Goal: Complete application form

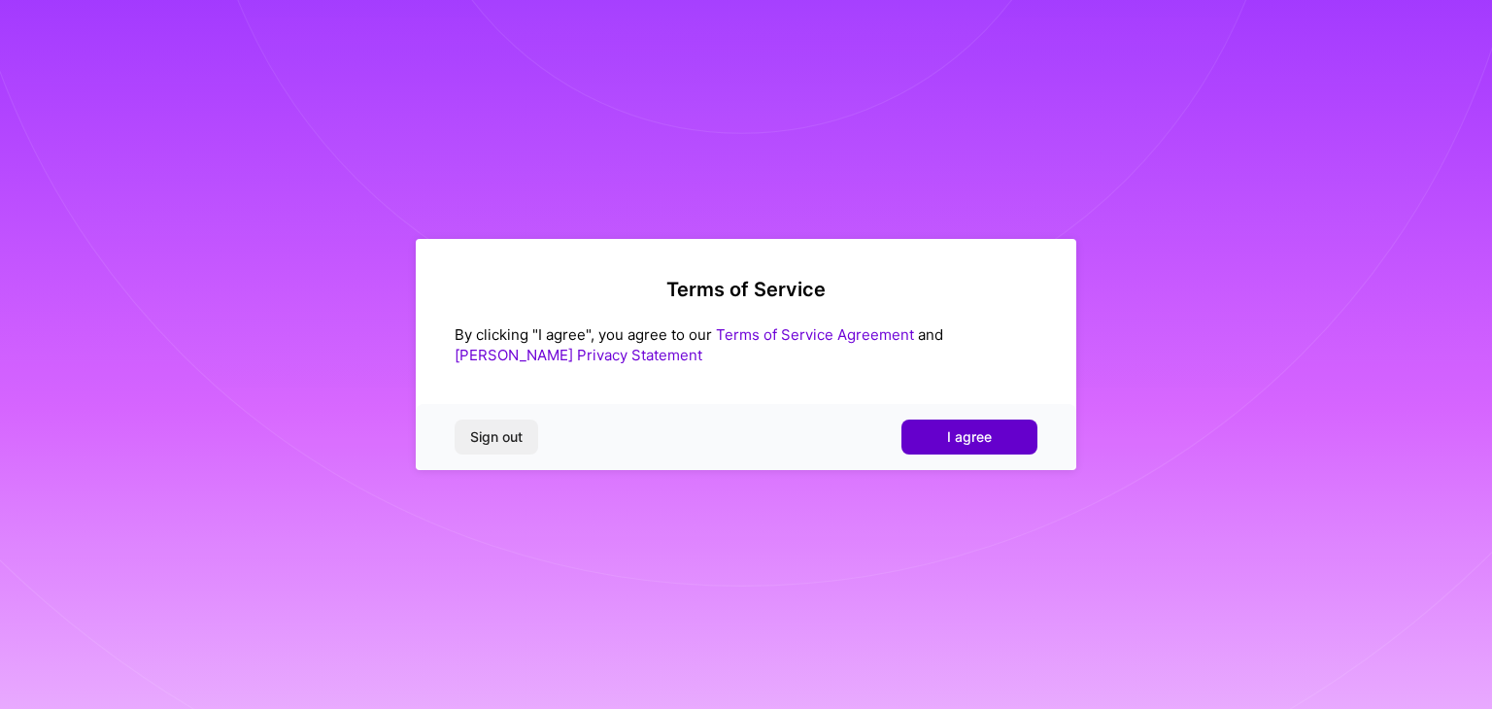
click at [1005, 438] on button "I agree" at bounding box center [970, 437] width 136 height 35
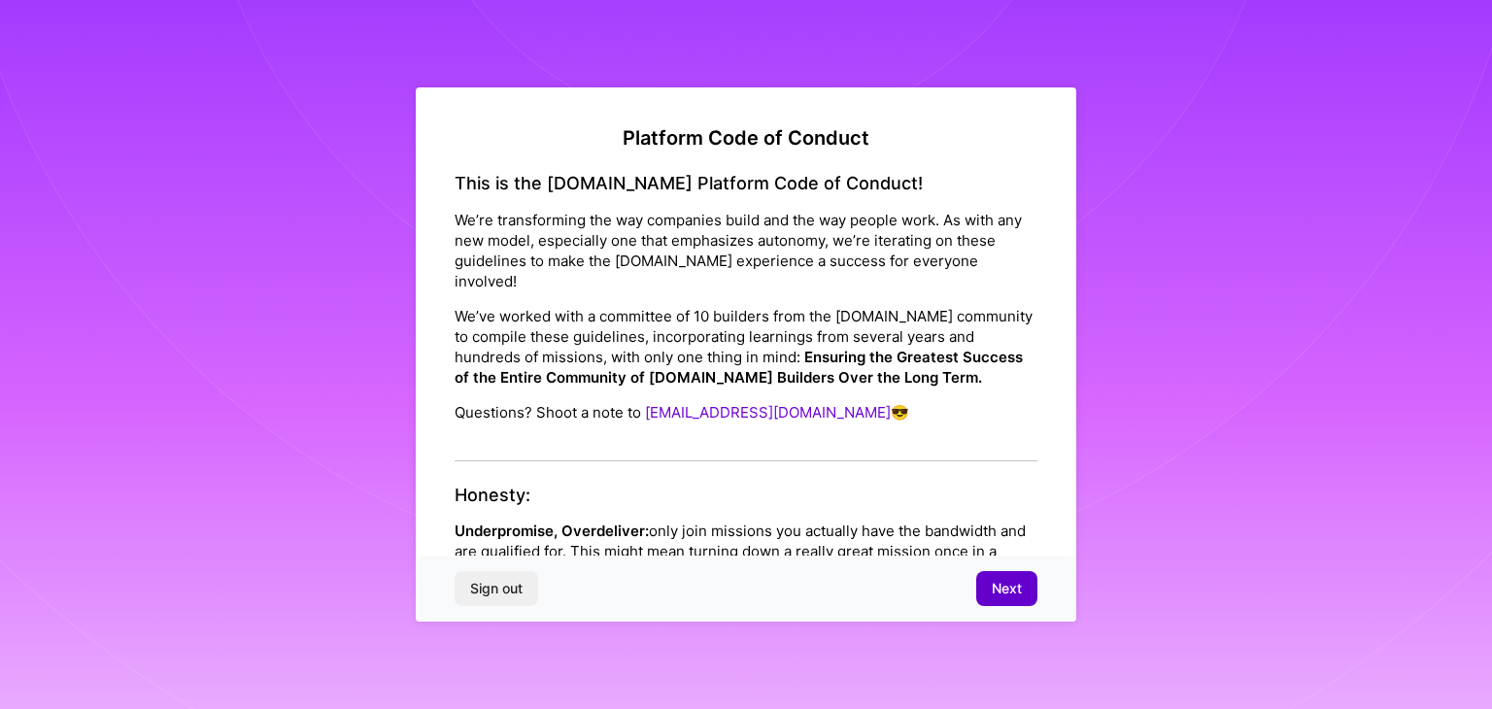
click at [1005, 599] on button "Next" at bounding box center [1006, 588] width 61 height 35
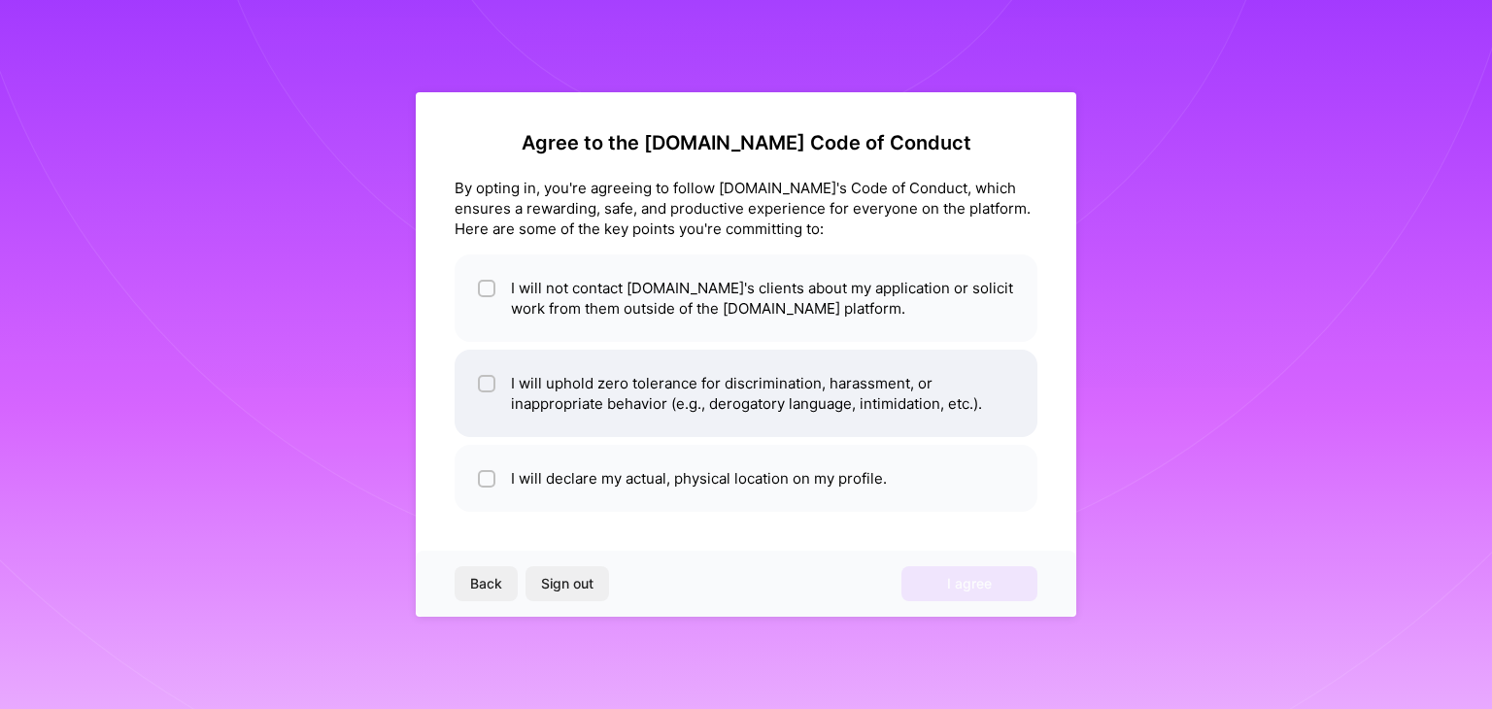
click at [787, 411] on li "I will uphold zero tolerance for discrimination, harassment, or inappropriate b…" at bounding box center [746, 393] width 583 height 87
checkbox input "true"
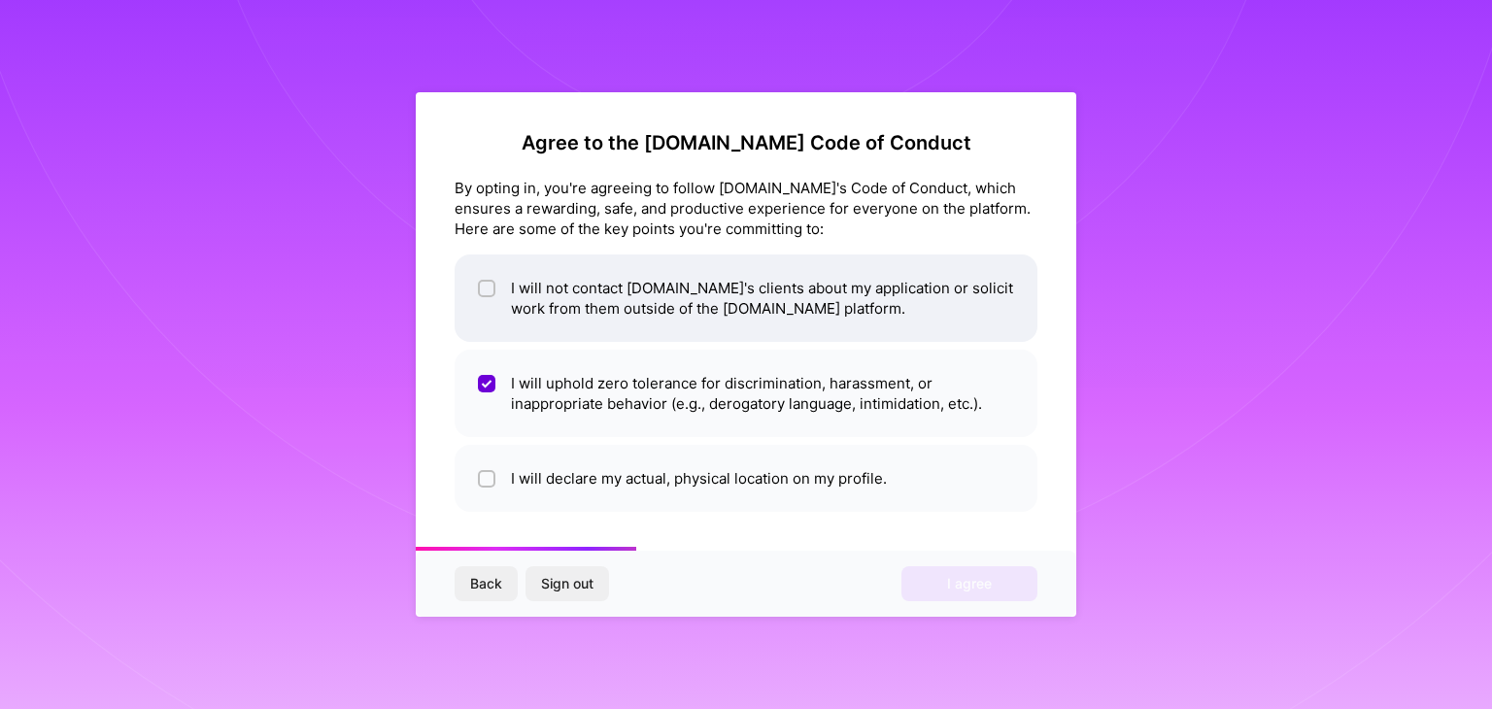
click at [781, 296] on li "I will not contact [DOMAIN_NAME]'s clients about my application or solicit work…" at bounding box center [746, 298] width 583 height 87
checkbox input "true"
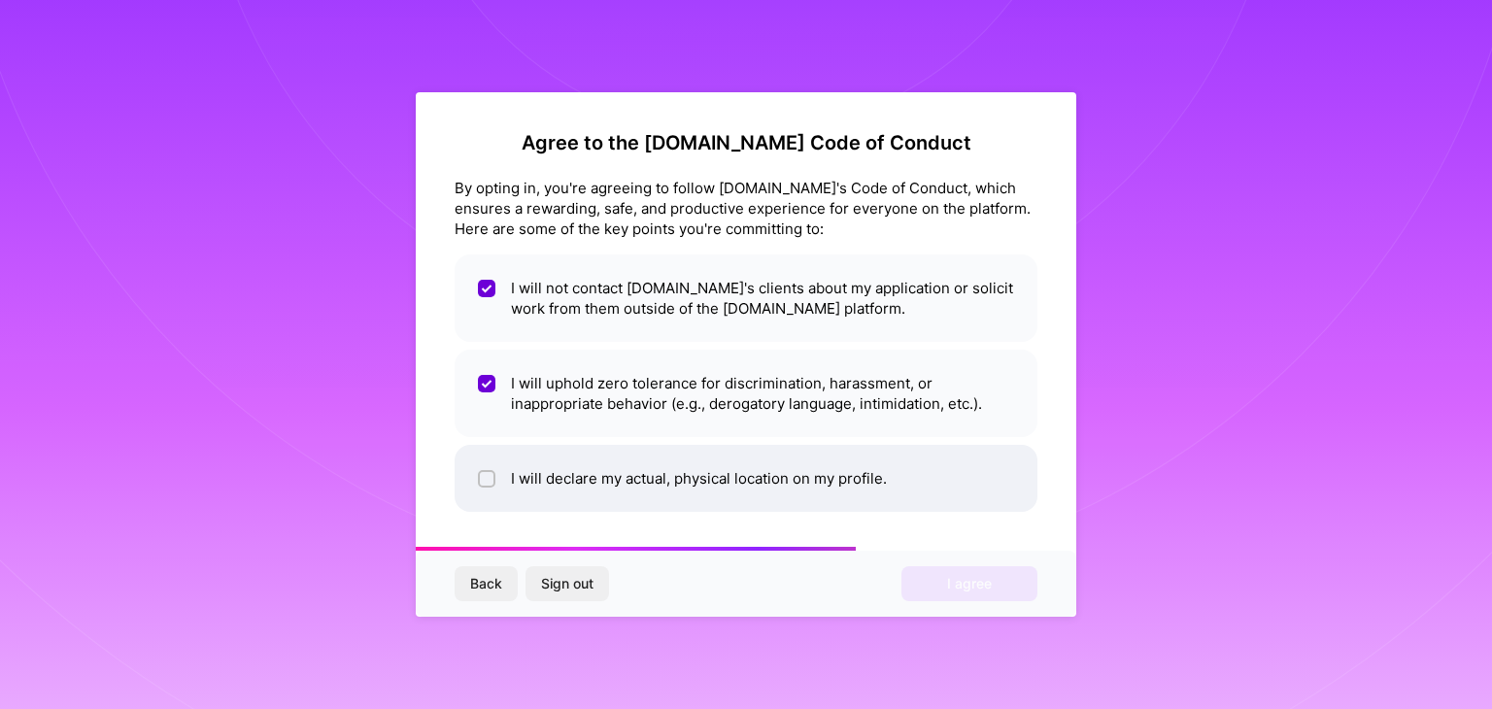
click at [786, 479] on li "I will declare my actual, physical location on my profile." at bounding box center [746, 478] width 583 height 67
checkbox input "true"
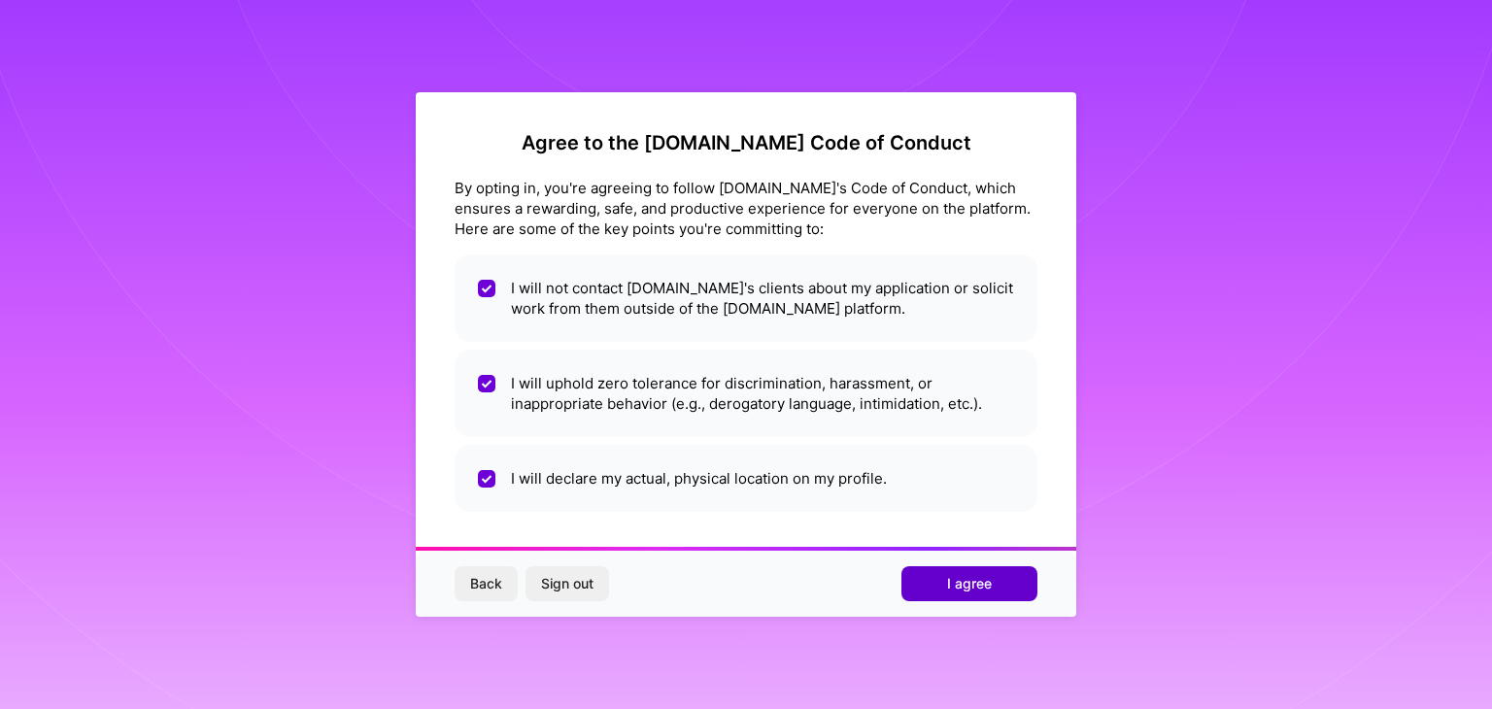
click at [968, 587] on span "I agree" at bounding box center [969, 583] width 45 height 19
